Goal: Transaction & Acquisition: Purchase product/service

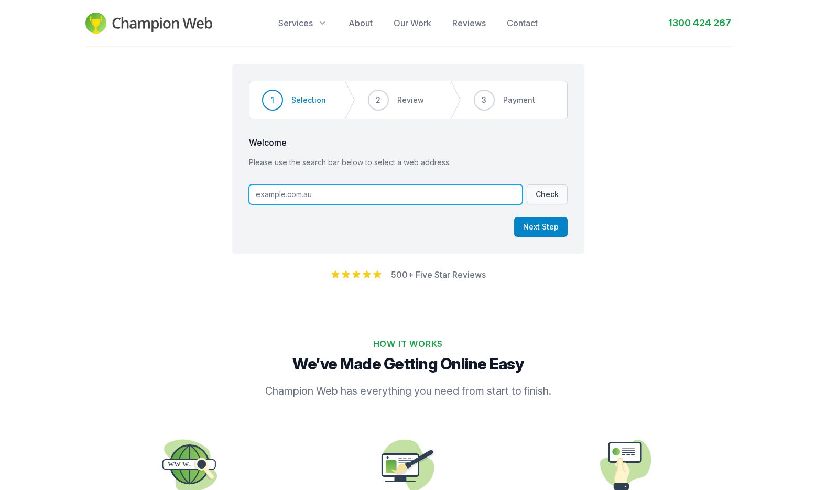
click at [317, 194] on input "text" at bounding box center [385, 194] width 273 height 20
type input "test.test.test"
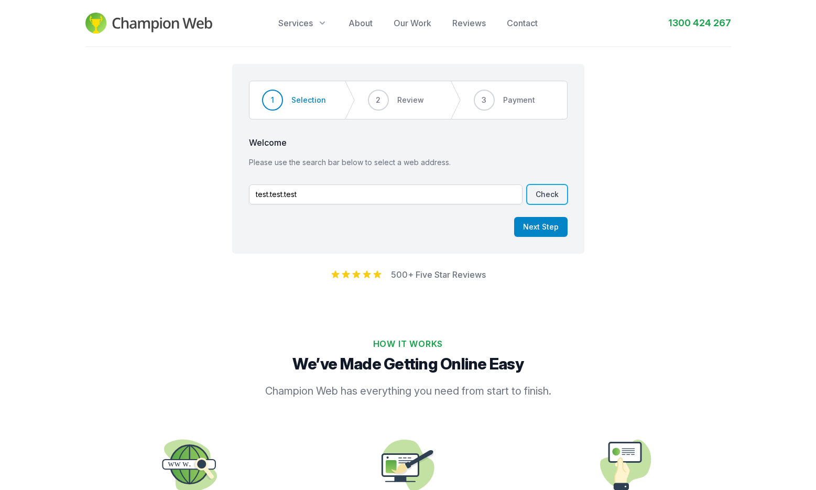
click at [553, 201] on button "Check" at bounding box center [547, 194] width 41 height 20
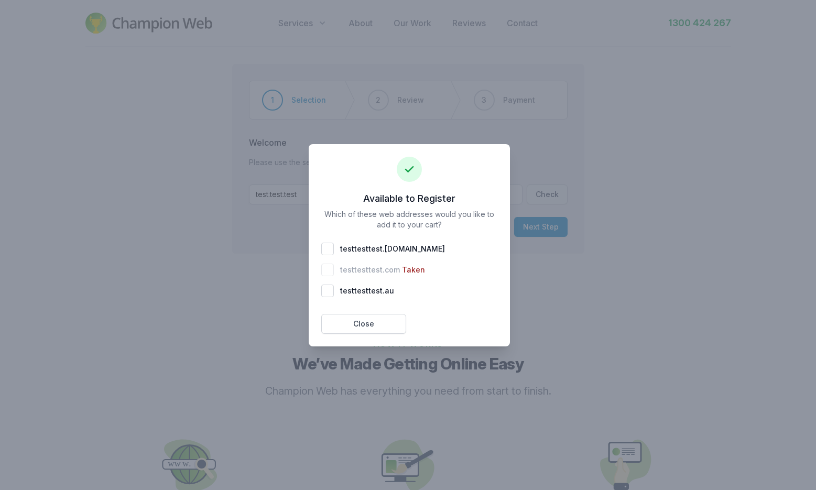
click at [325, 249] on div "testtesttest . [DOMAIN_NAME]" at bounding box center [409, 249] width 176 height 13
checkbox input "true"
click at [456, 325] on button "Add 1 To Cart" at bounding box center [454, 324] width 85 height 20
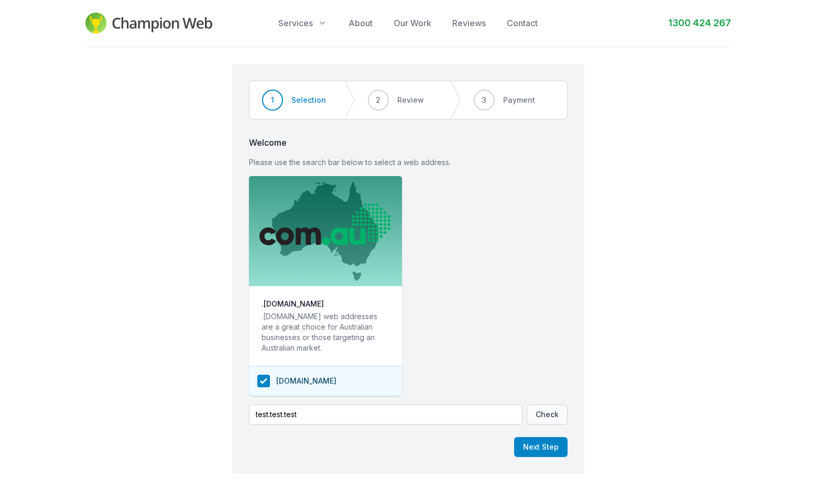
click at [139, 15] on img at bounding box center [148, 23] width 127 height 21
